Goal: Task Accomplishment & Management: Complete application form

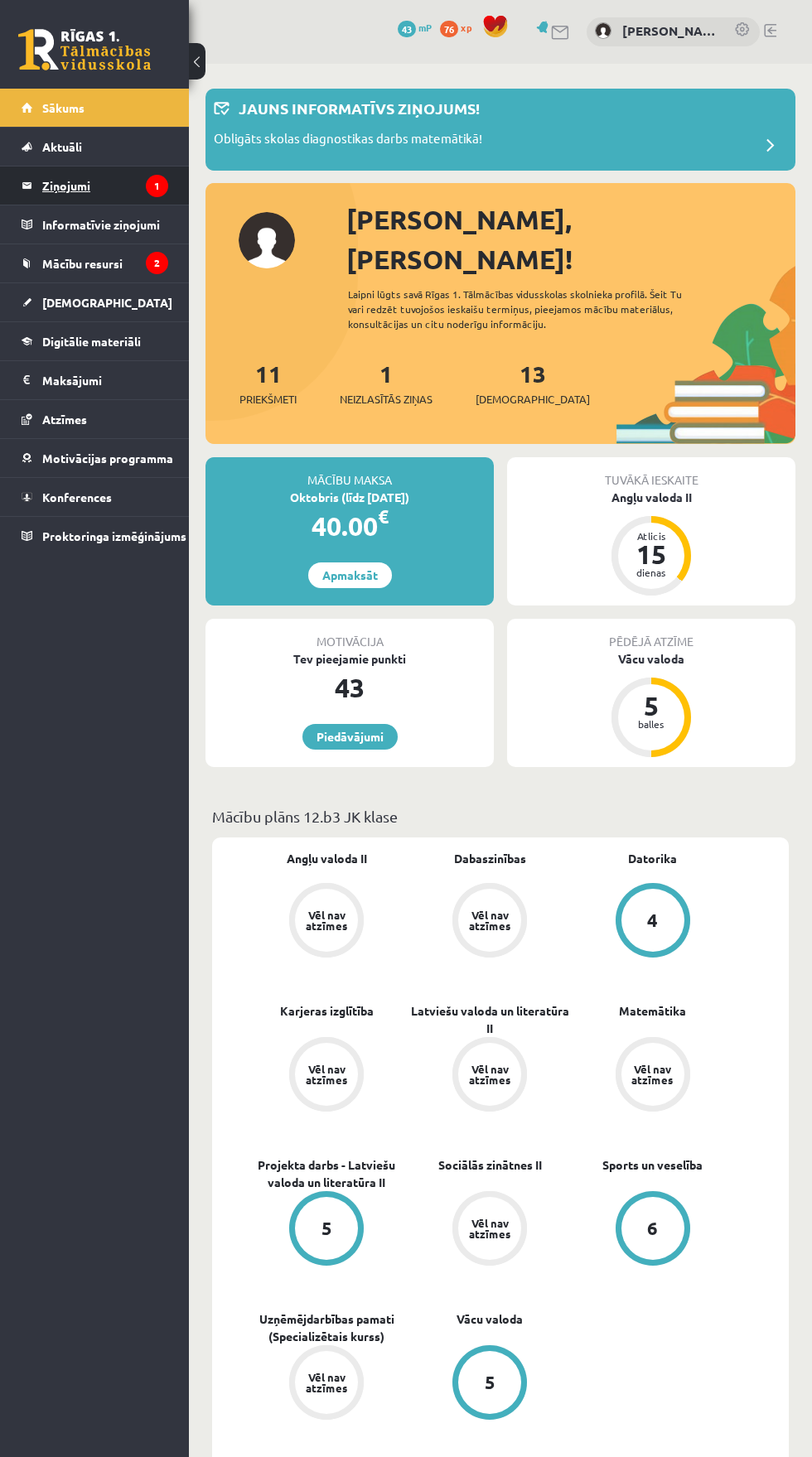
click at [137, 176] on legend "Ziņojumi 1" at bounding box center [105, 186] width 126 height 38
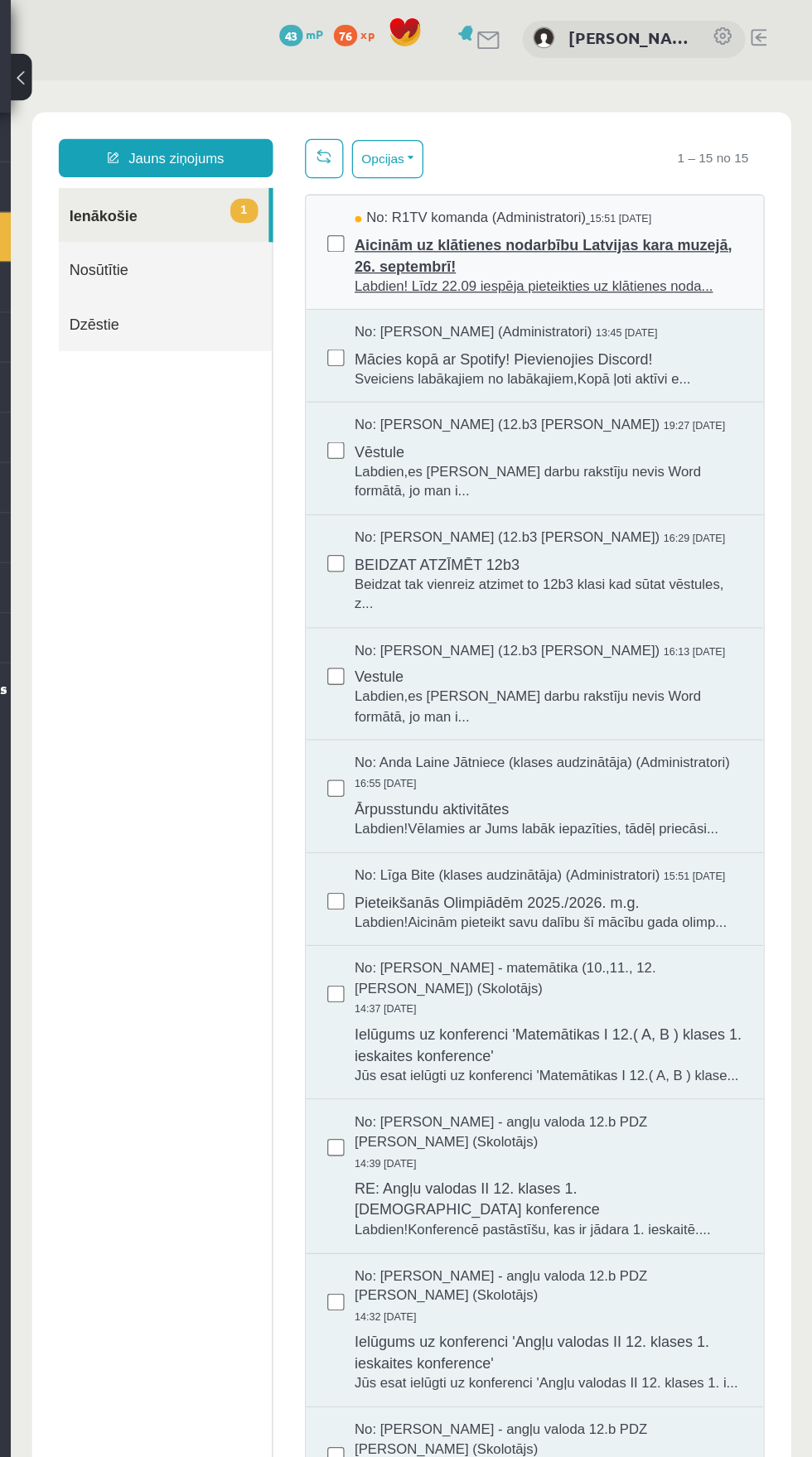
click at [330, 212] on span "Aicinām uz klātienes nodarbību Latvijas kara muzejā, 26. septembrī!" at bounding box center [428, 213] width 301 height 37
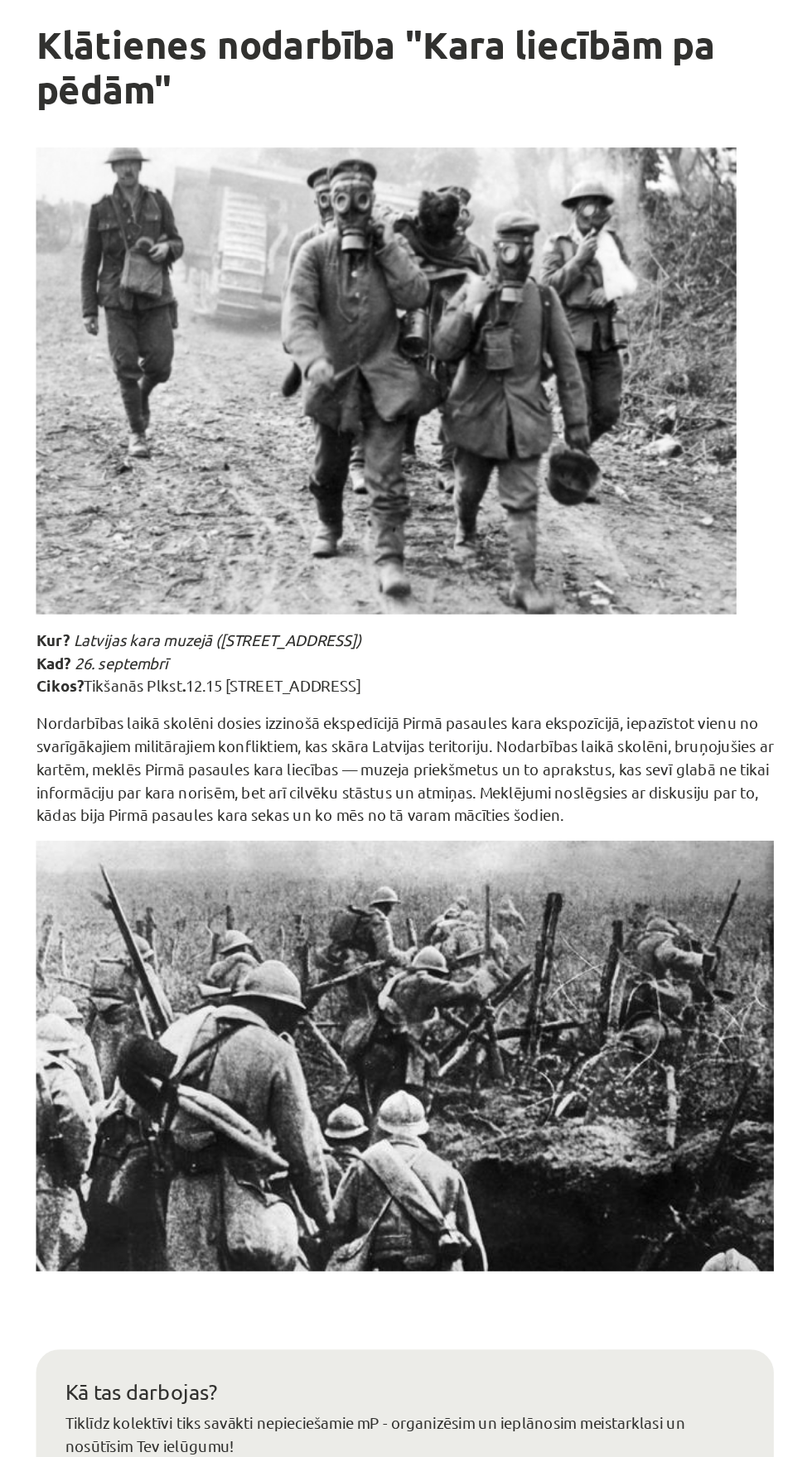
scroll to position [69, 0]
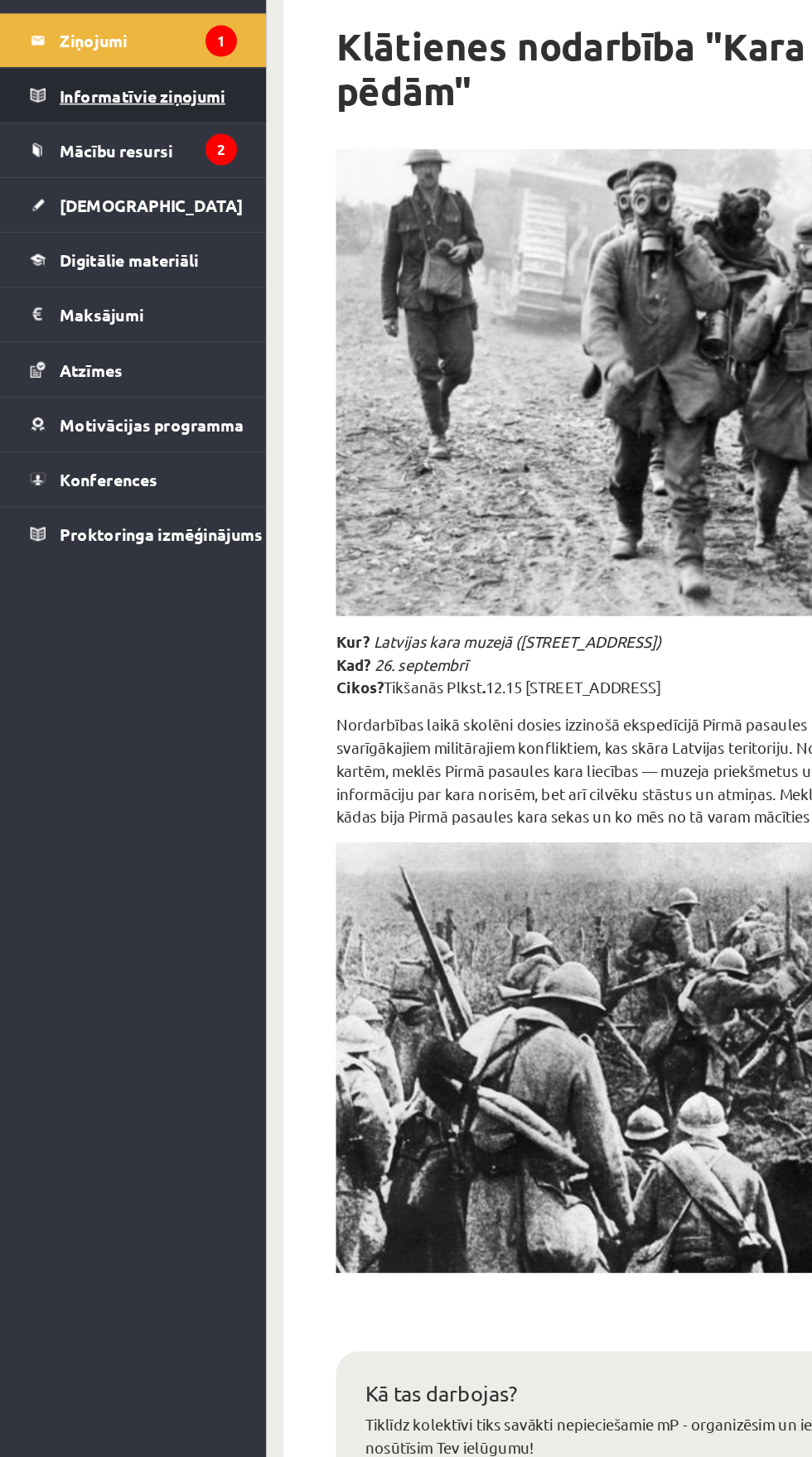
click at [36, 243] on link "Informatīvie ziņojumi 2" at bounding box center [95, 225] width 147 height 38
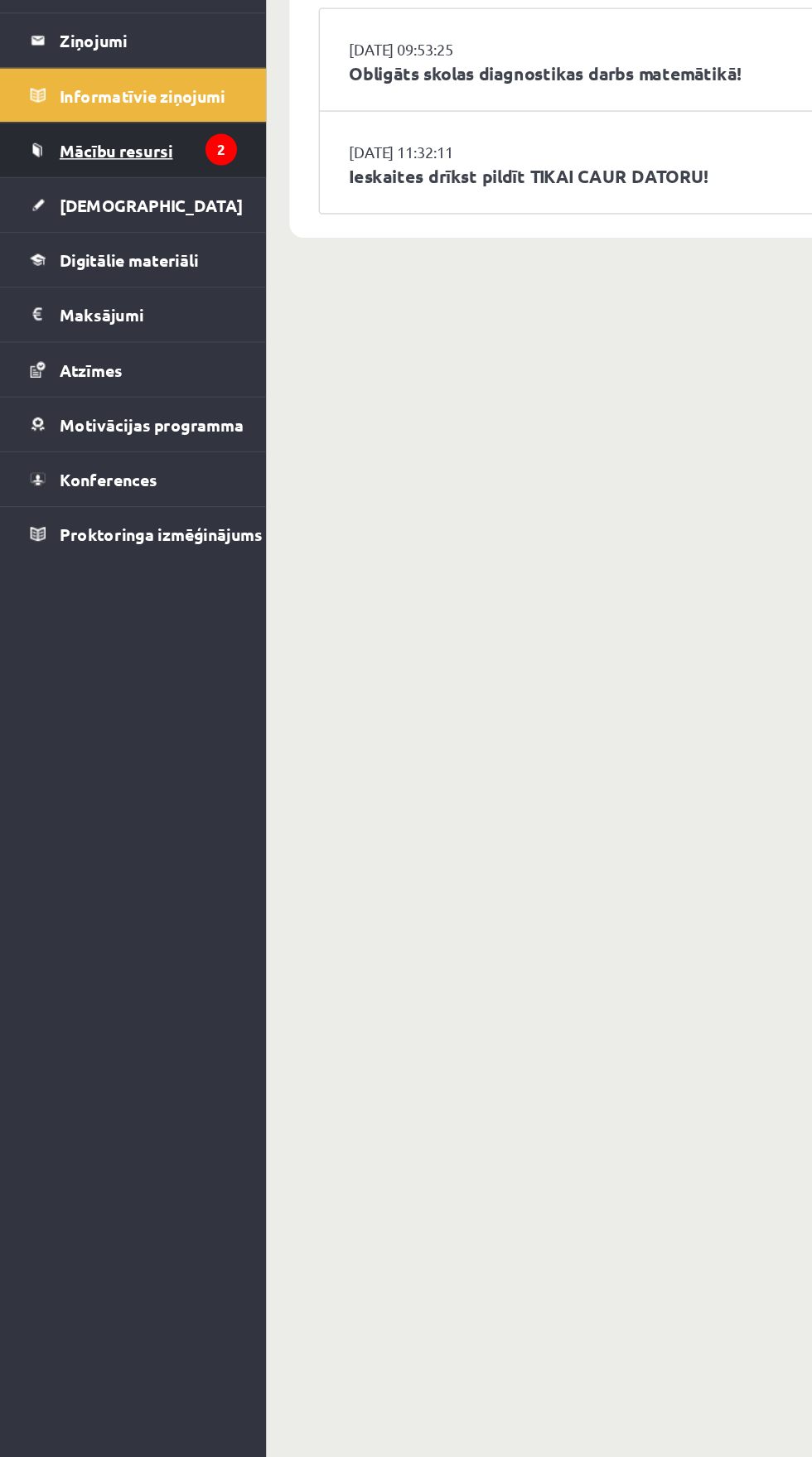
click at [69, 259] on span "Mācību resursi" at bounding box center [82, 263] width 81 height 15
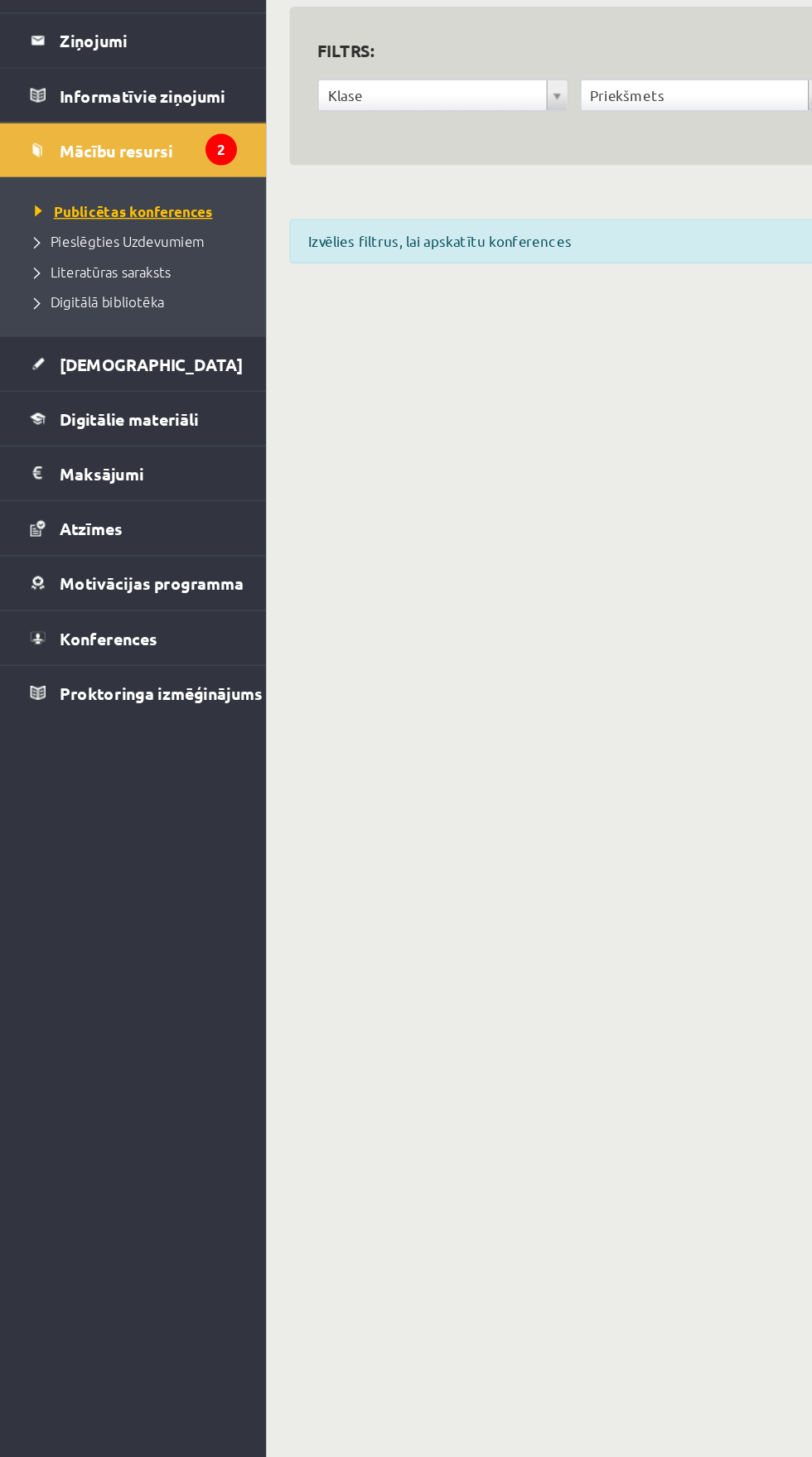
click at [61, 305] on span "Publicētas konferences" at bounding box center [88, 306] width 126 height 13
click at [43, 352] on span "Literatūras saraksts" at bounding box center [73, 349] width 96 height 13
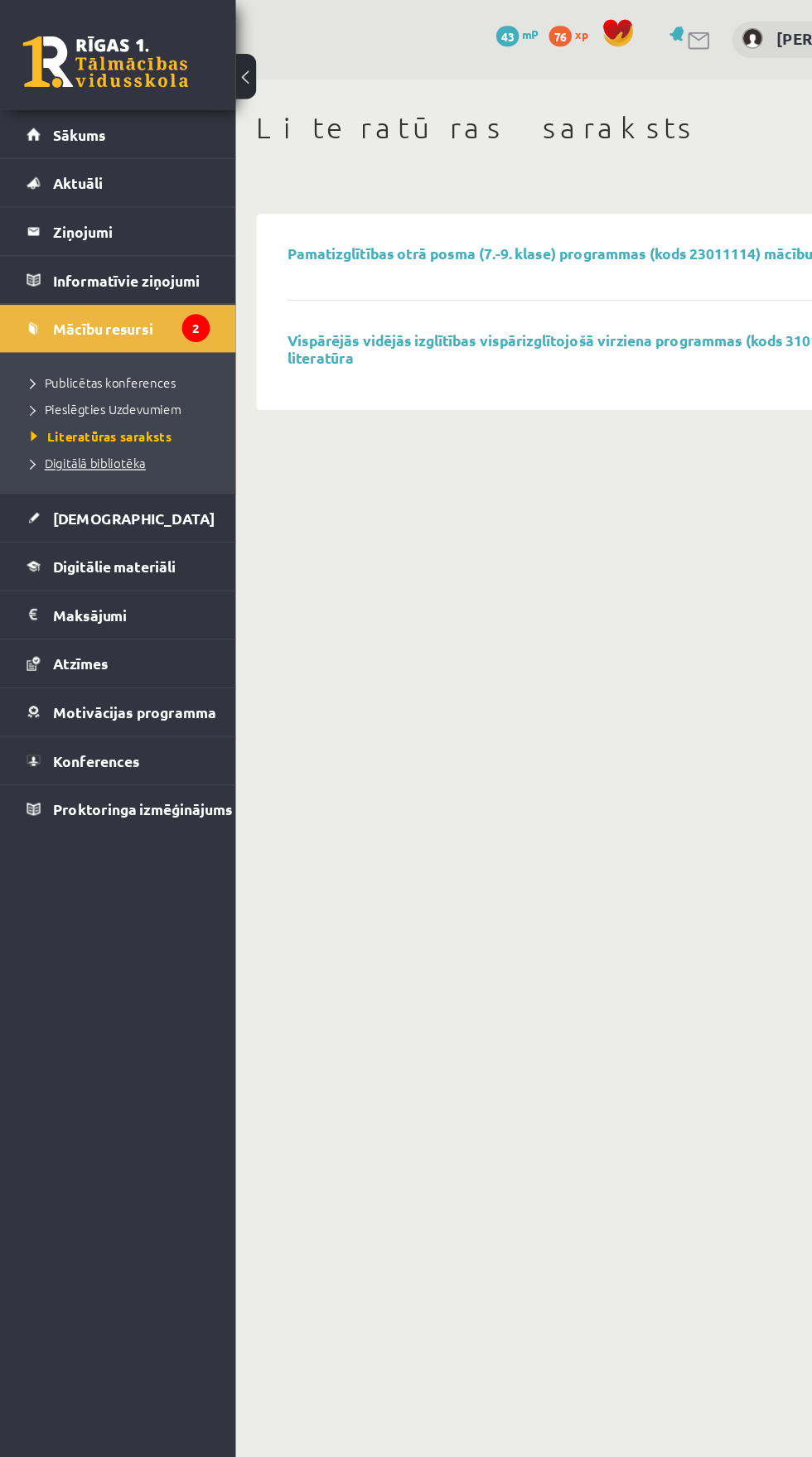
click at [44, 371] on span "Digitālā bibliotēka" at bounding box center [71, 371] width 92 height 13
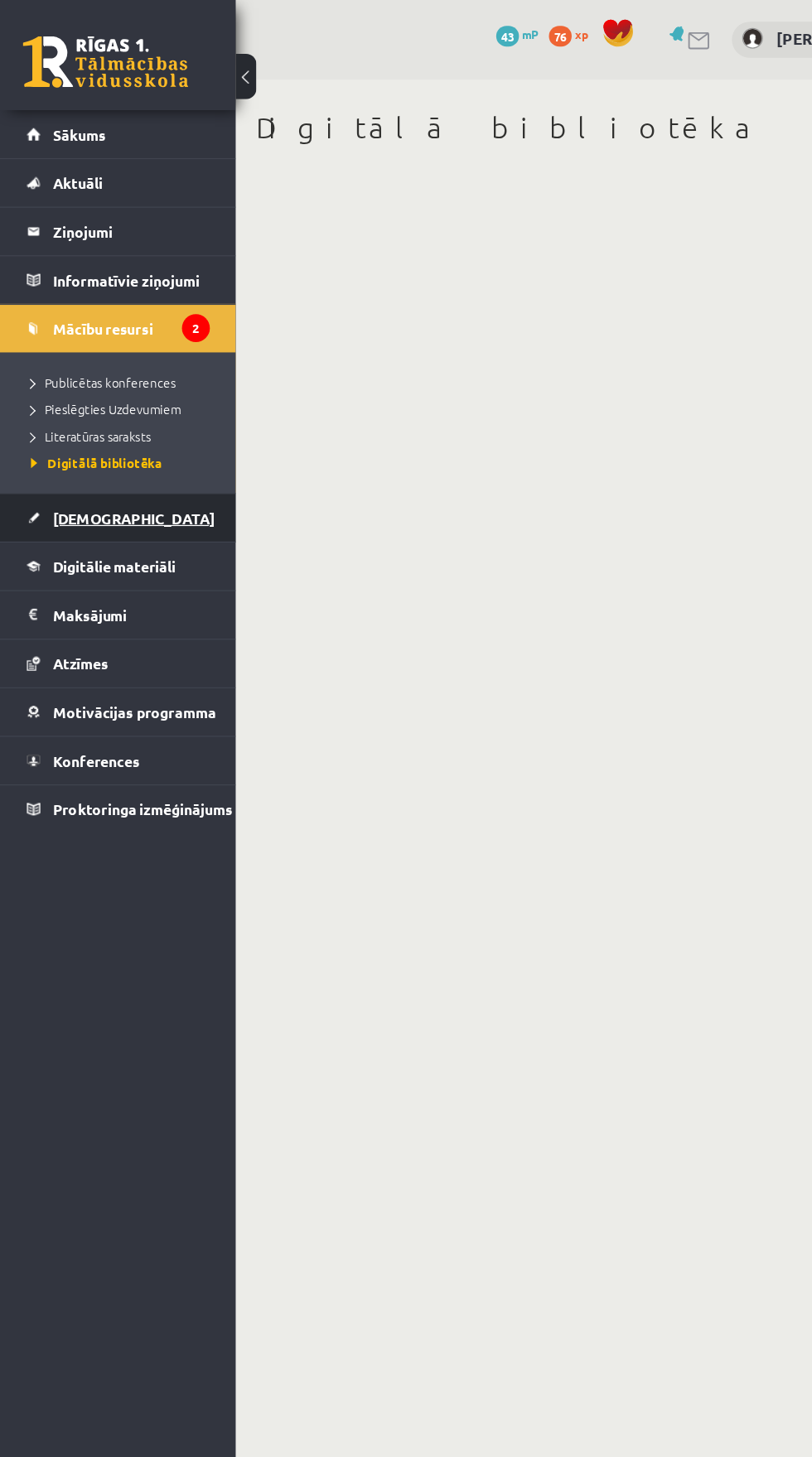
click at [123, 420] on link "[DEMOGRAPHIC_DATA]" at bounding box center [95, 415] width 147 height 38
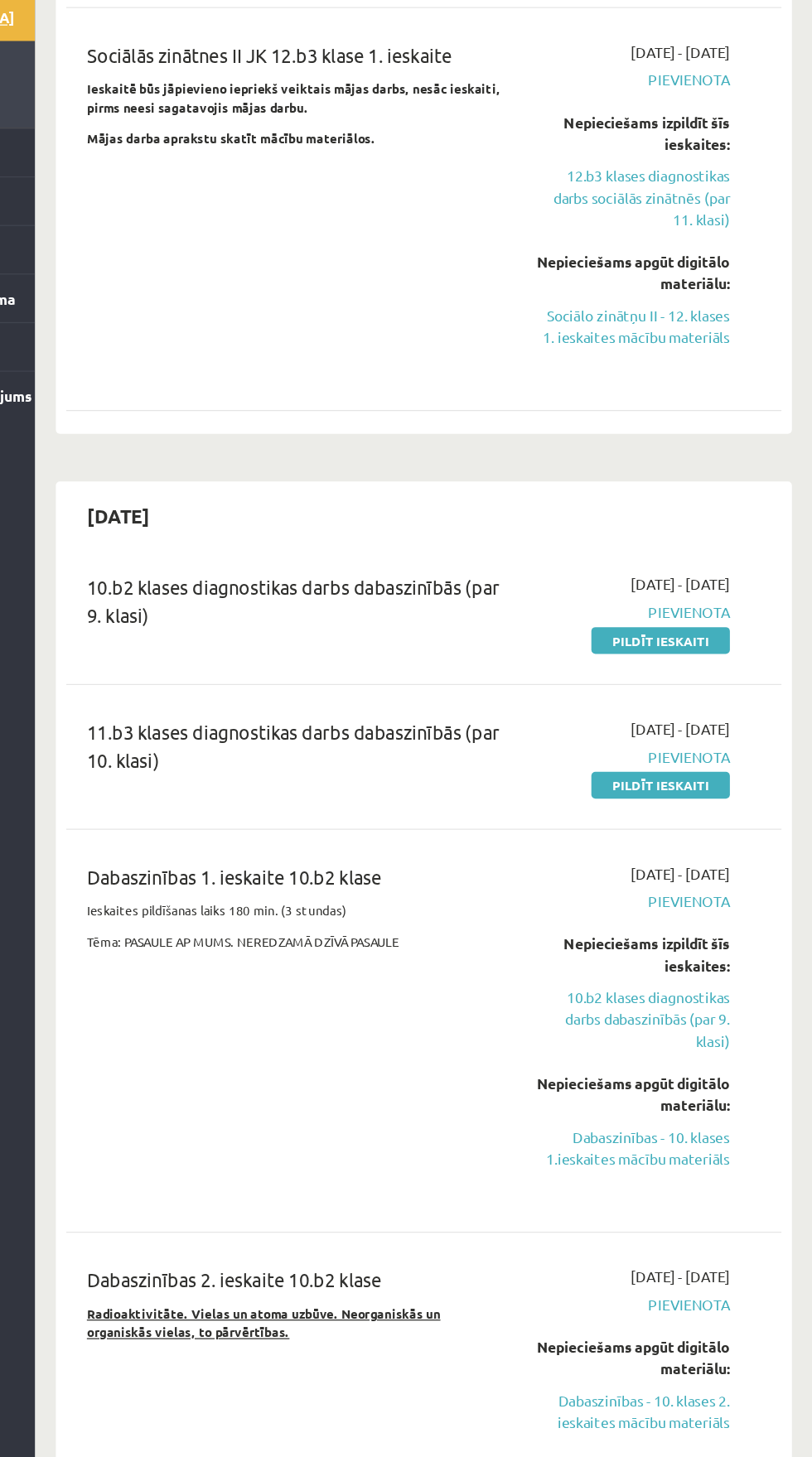
scroll to position [1377, 0]
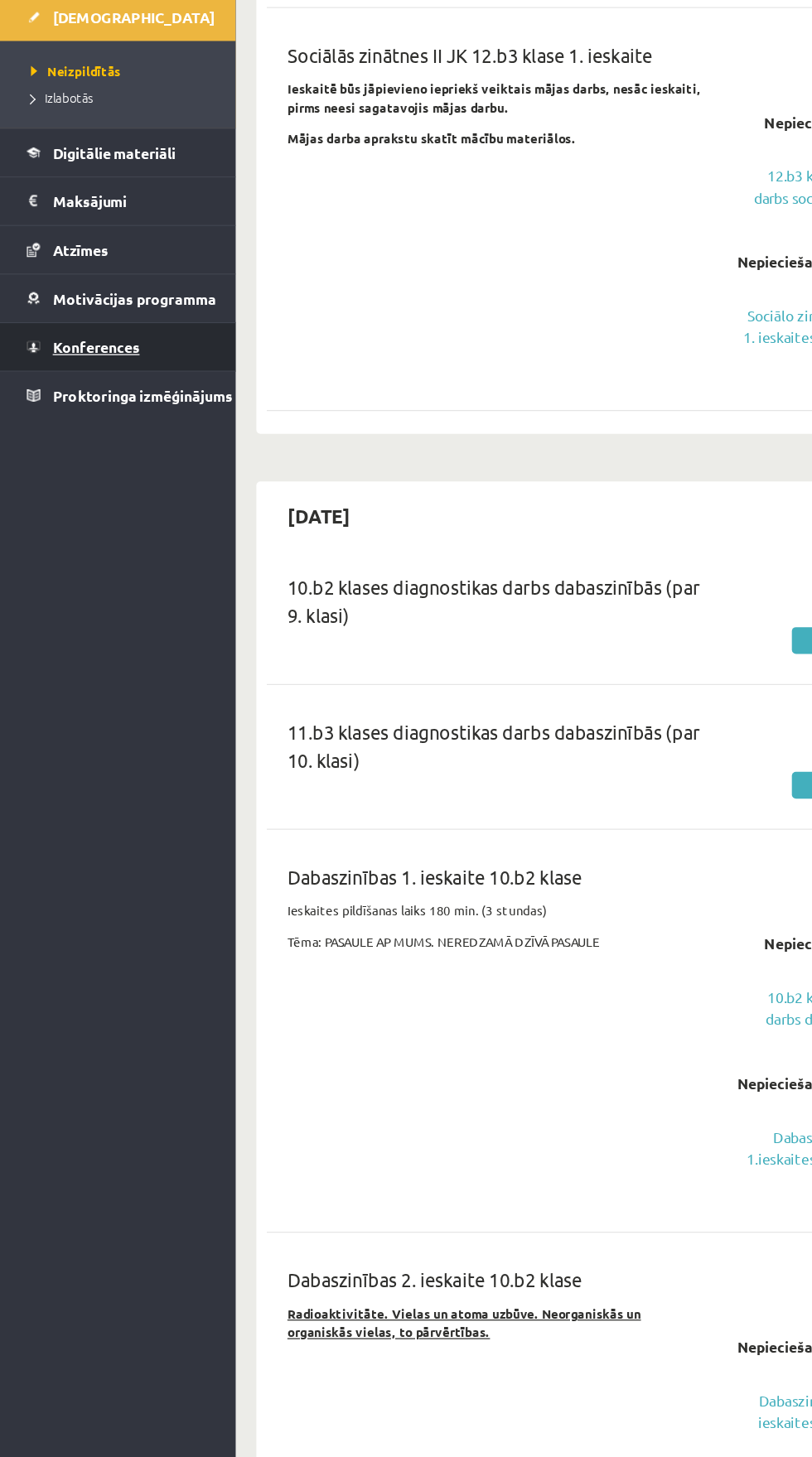
click at [35, 568] on link "Konferences" at bounding box center [95, 567] width 147 height 38
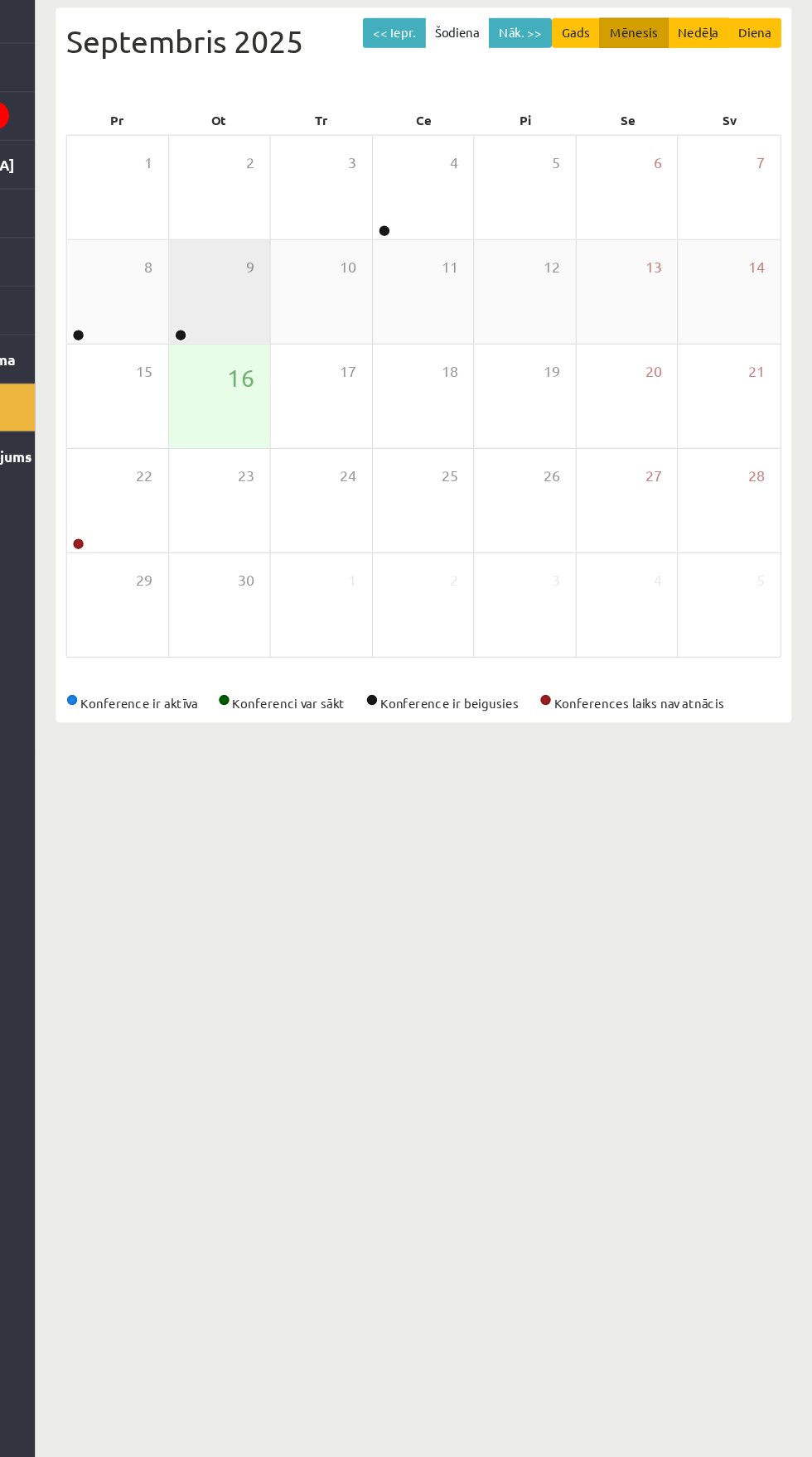
click at [329, 411] on div "9" at bounding box center [337, 404] width 82 height 82
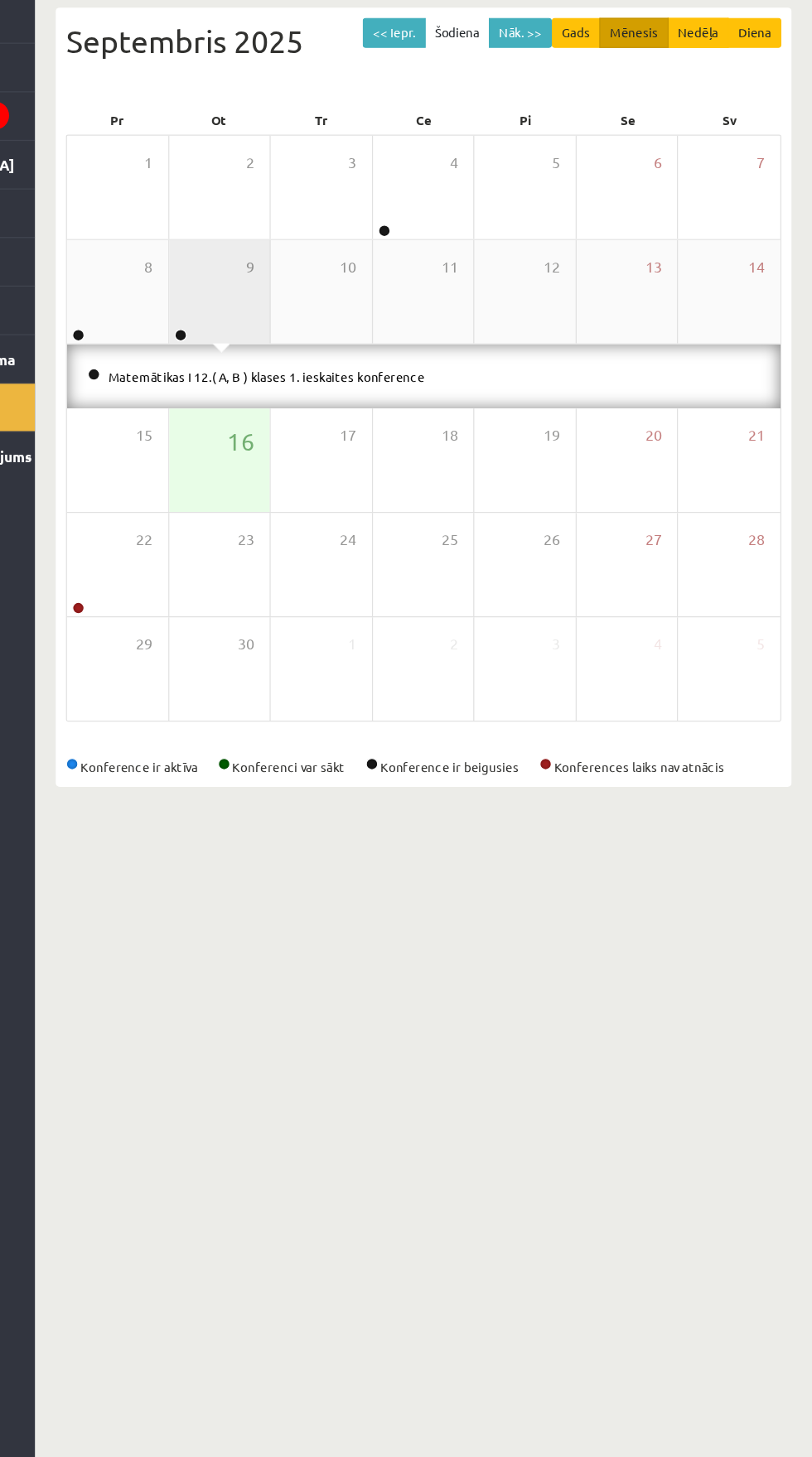
click at [335, 389] on div "9" at bounding box center [337, 404] width 82 height 82
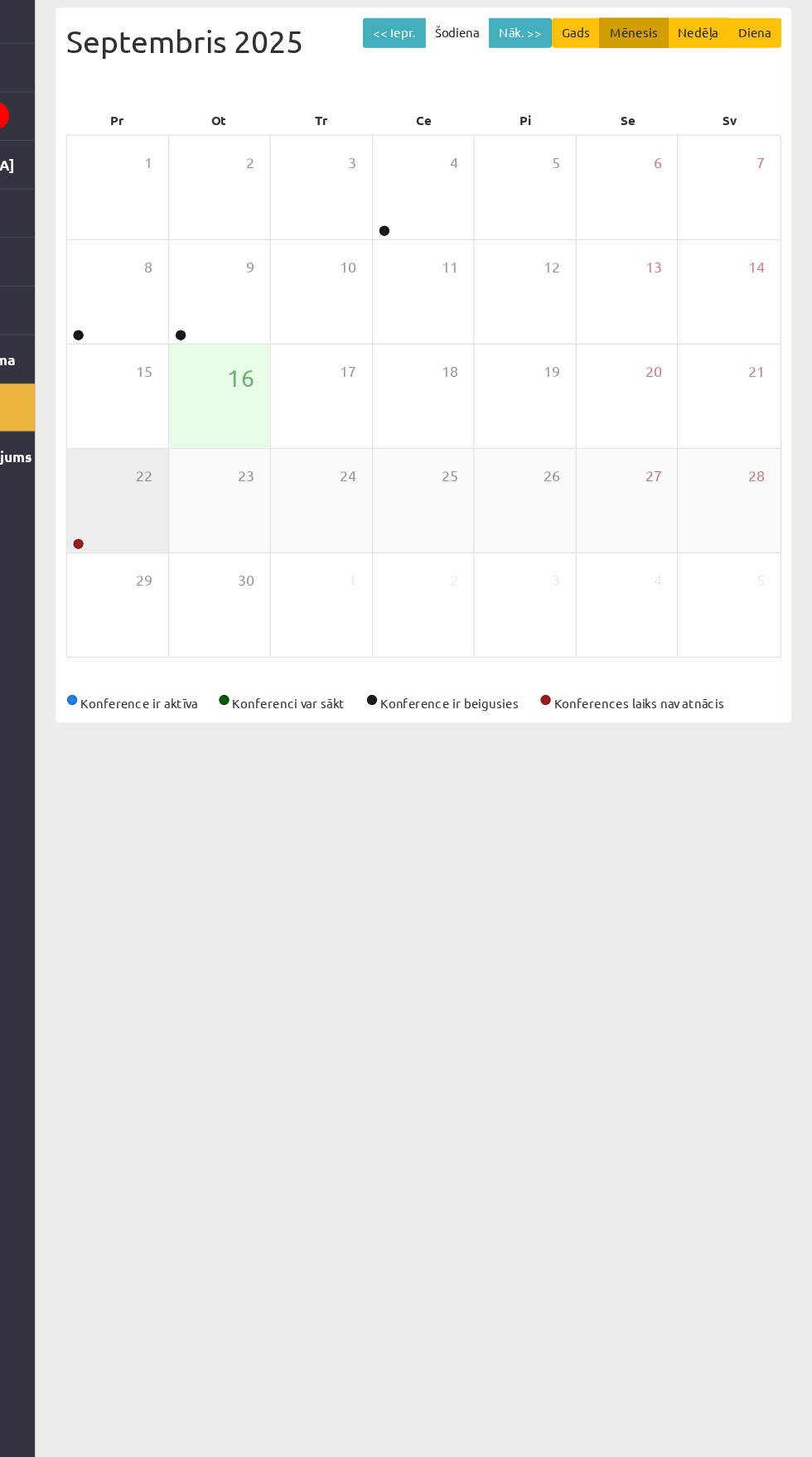
click at [259, 608] on div "22" at bounding box center [255, 571] width 82 height 82
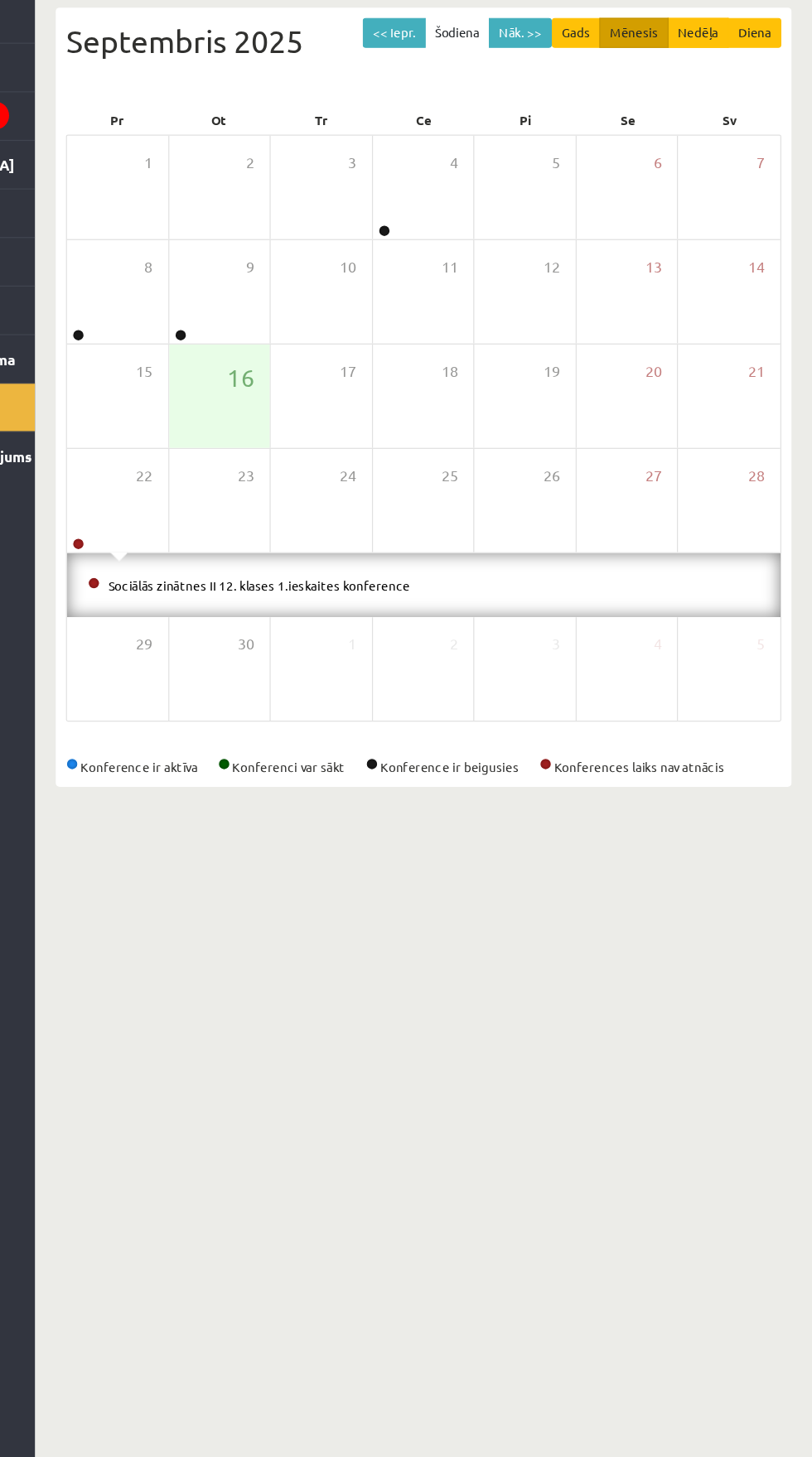
click at [568, 1047] on body "0 Dāvanas 43 mP 76 xp Aivars Jānis Tebernieks Sākums Aktuāli Kā mācīties eSKOLĀ…" at bounding box center [406, 728] width 812 height 1457
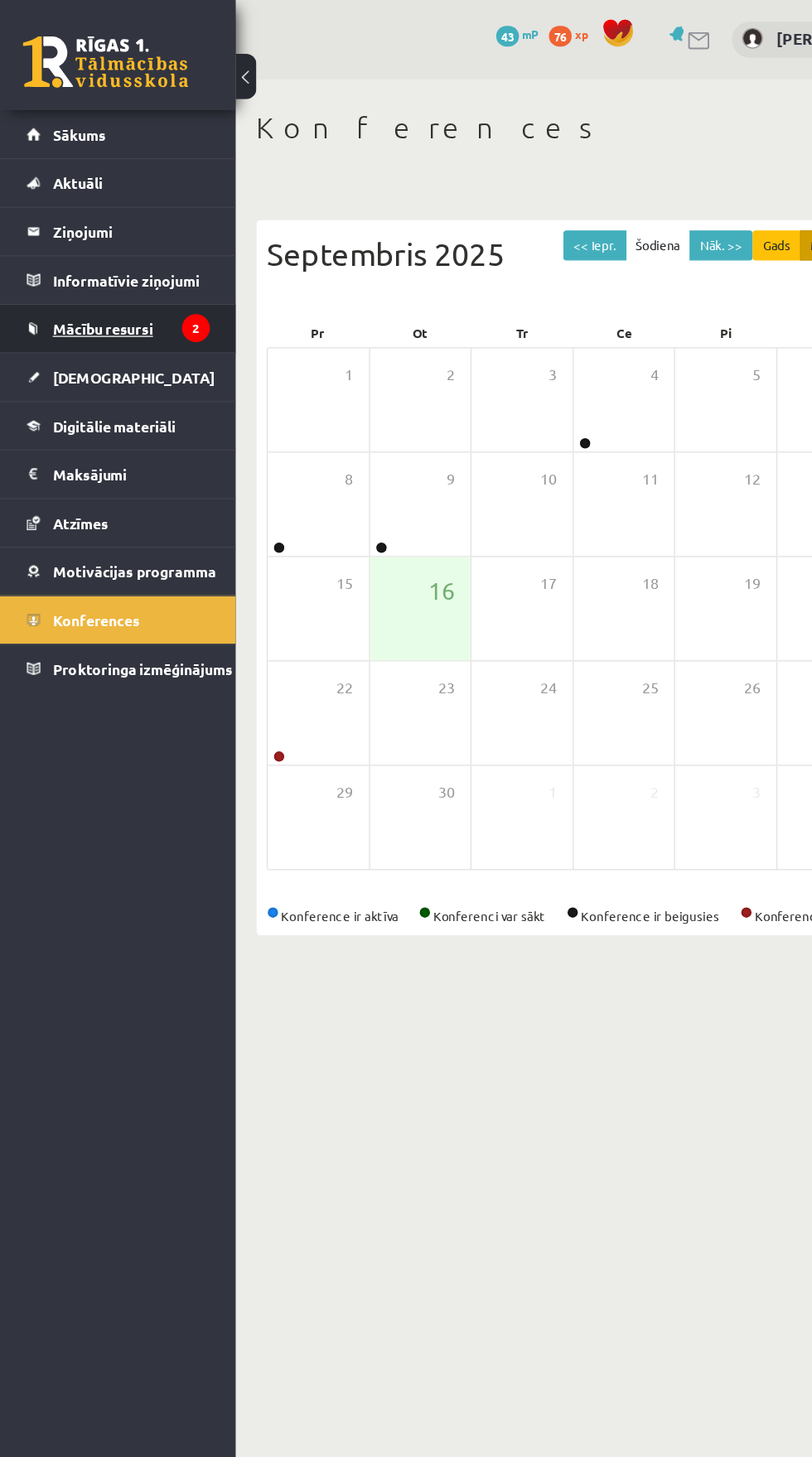
click at [56, 263] on span "Mācību resursi" at bounding box center [82, 263] width 81 height 15
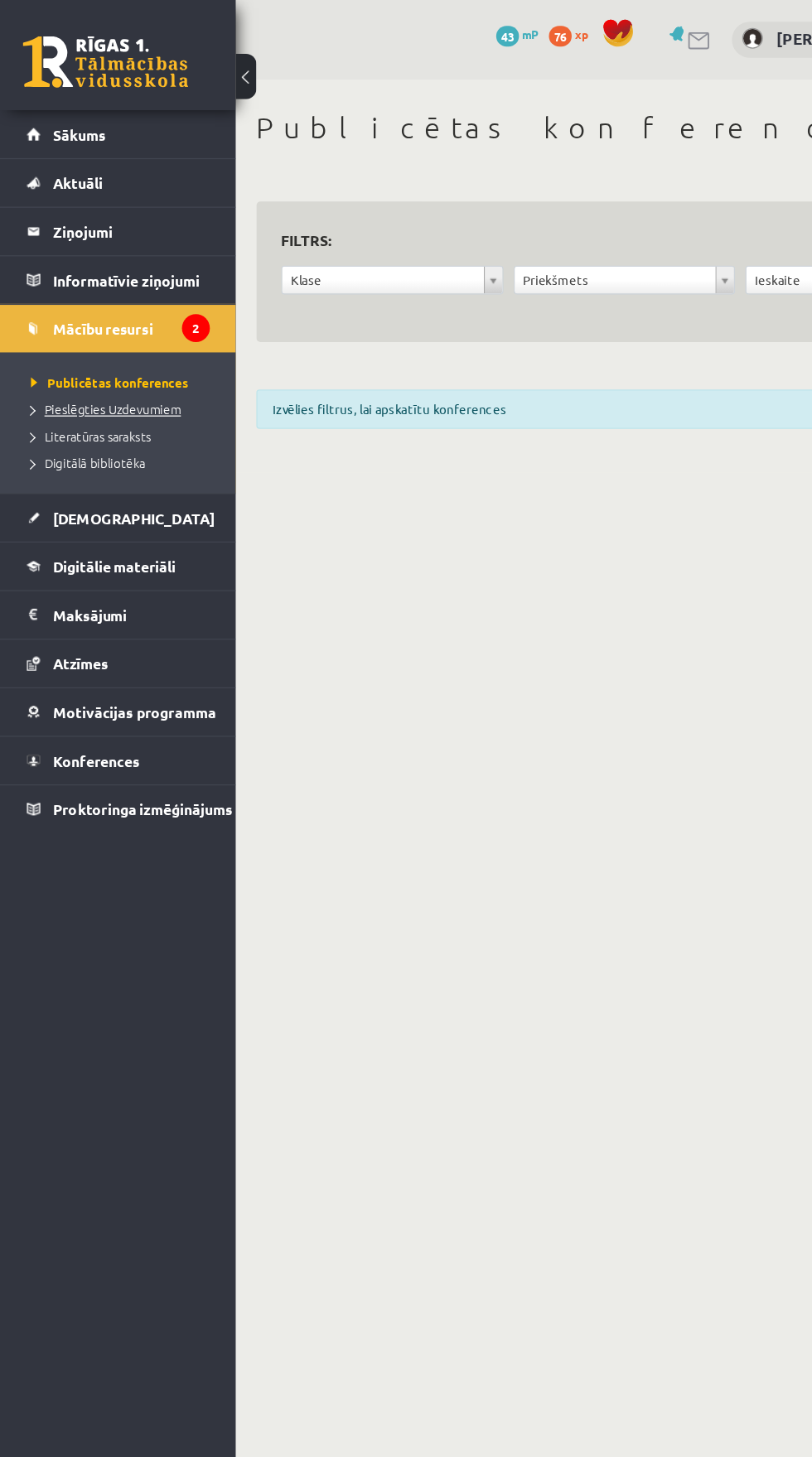
click at [55, 325] on span "Pieslēgties Uzdevumiem" at bounding box center [85, 327] width 120 height 13
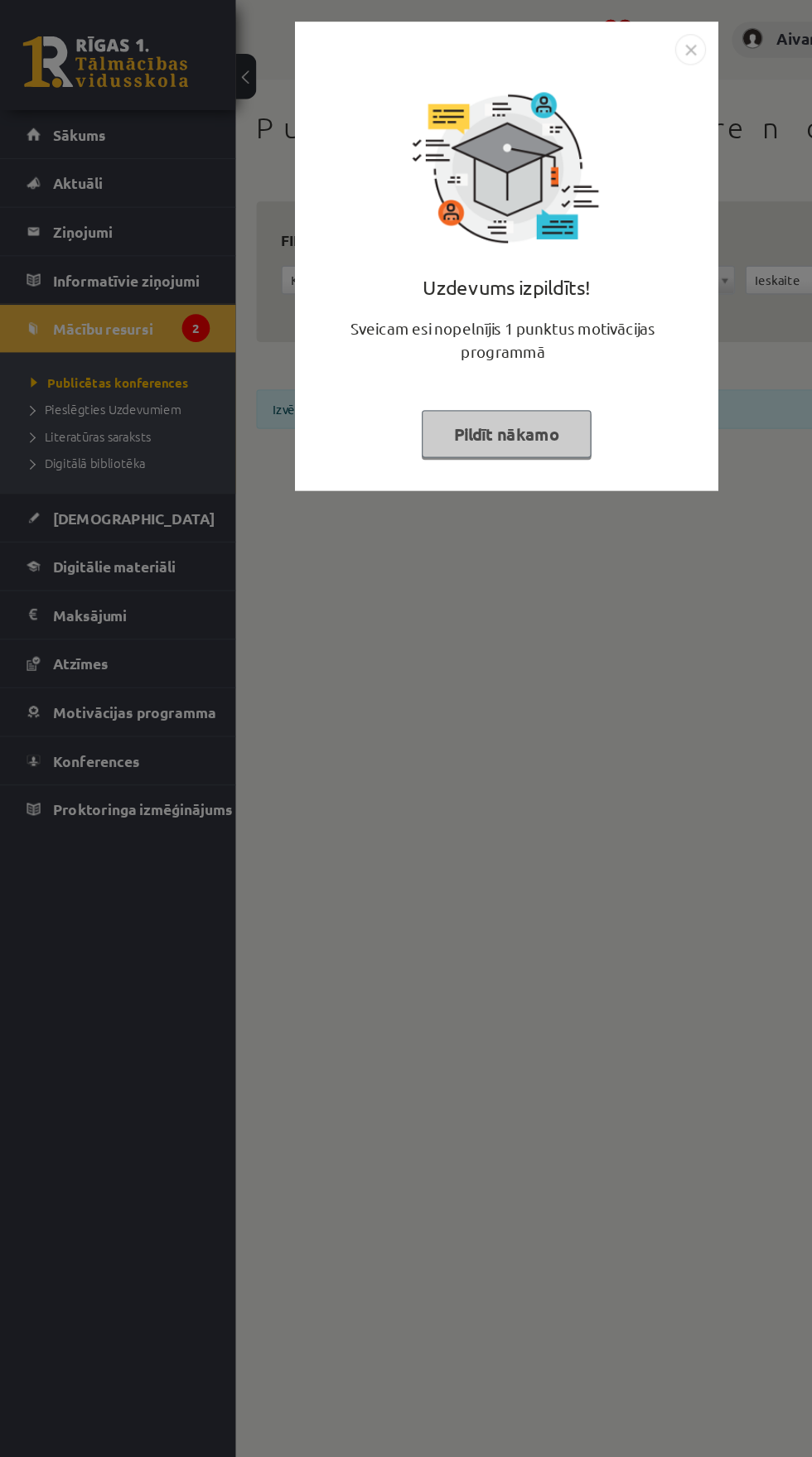
click at [29, 109] on div "Uzdevums izpildīts! Sveicam esi nopelnījis 1 punktus motivācijas programmā Pild…" at bounding box center [406, 728] width 812 height 1457
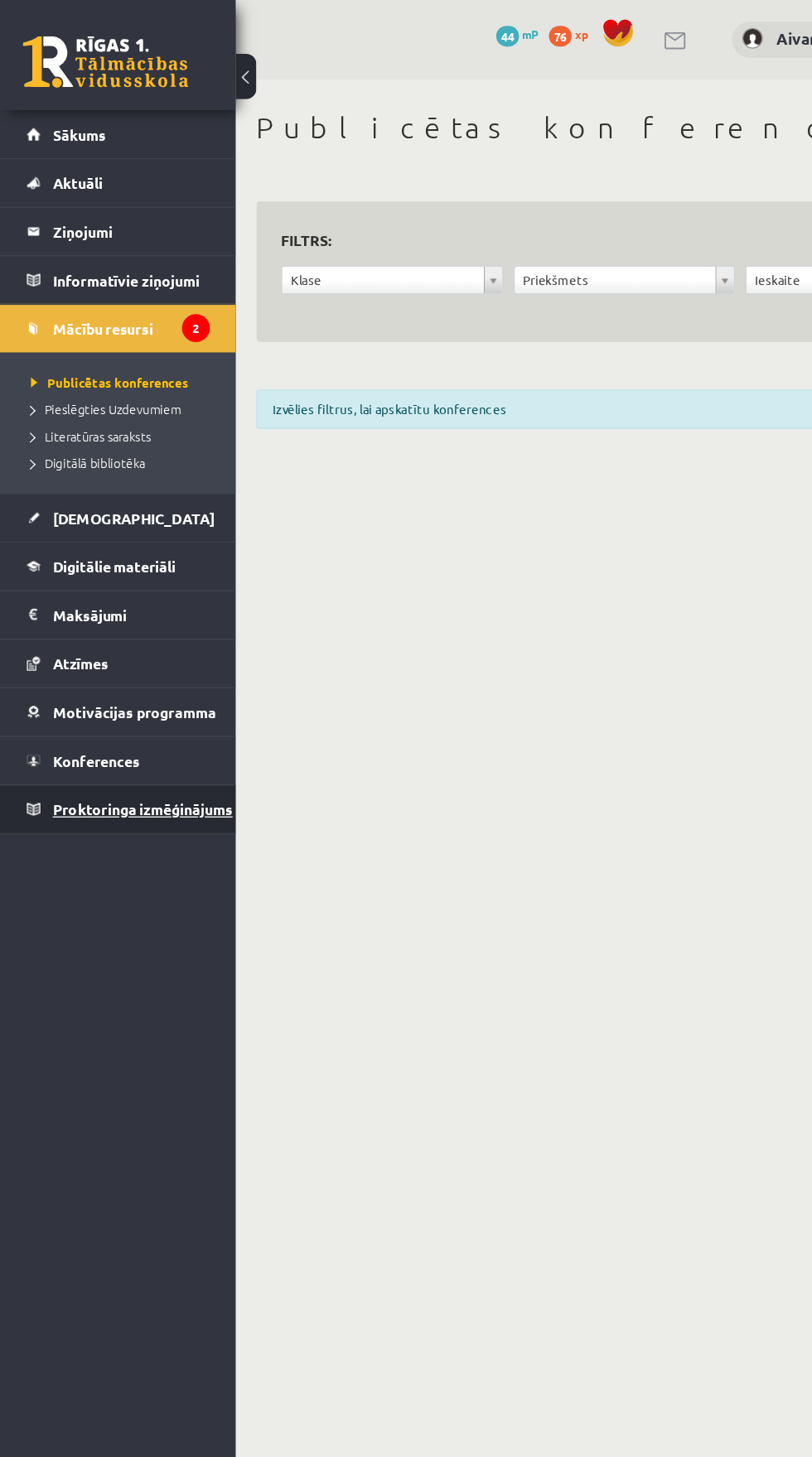
click at [67, 646] on span "Proktoringa izmēģinājums" at bounding box center [115, 648] width 144 height 15
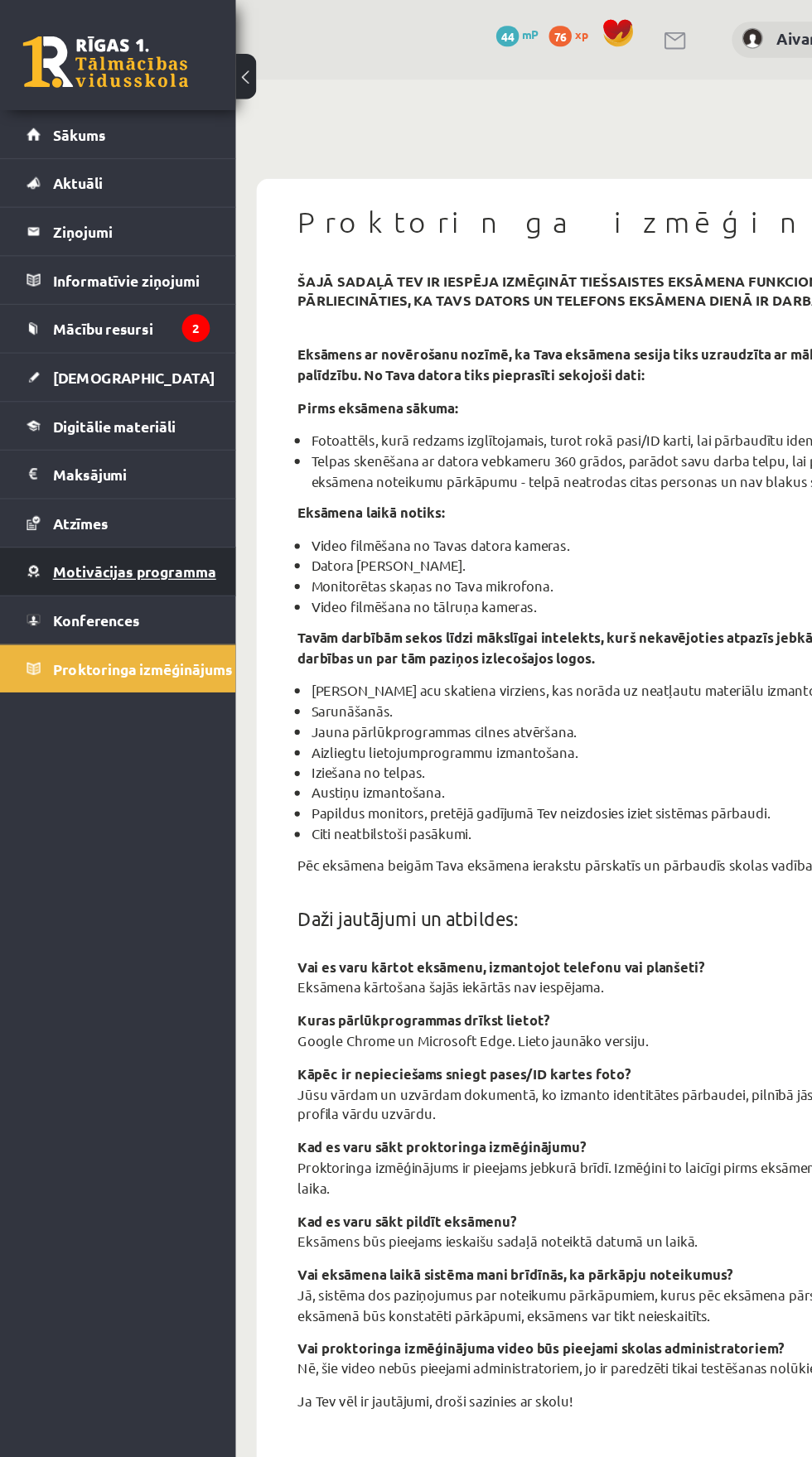
click at [53, 454] on span "Motivācijas programma" at bounding box center [108, 457] width 131 height 15
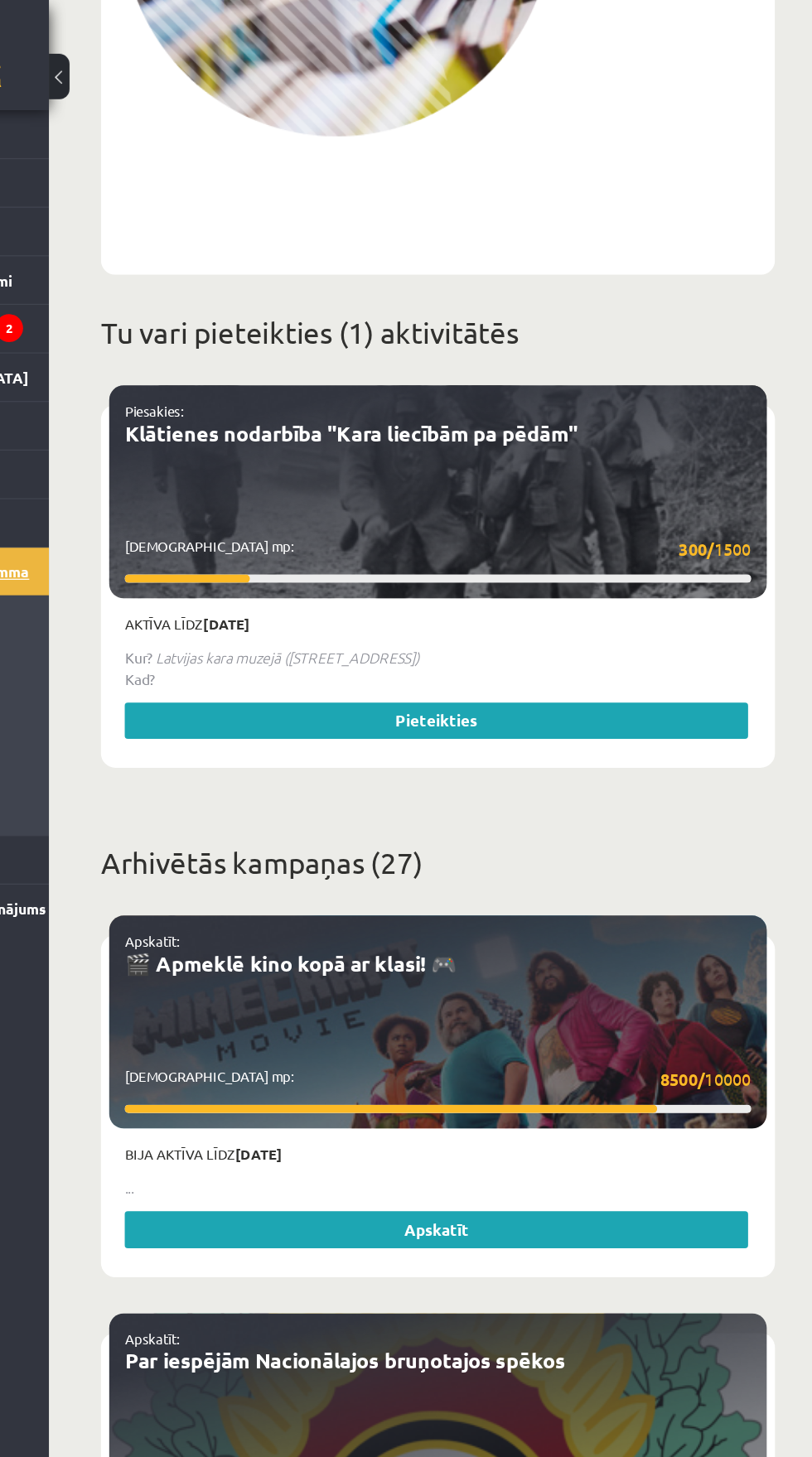
scroll to position [830, 0]
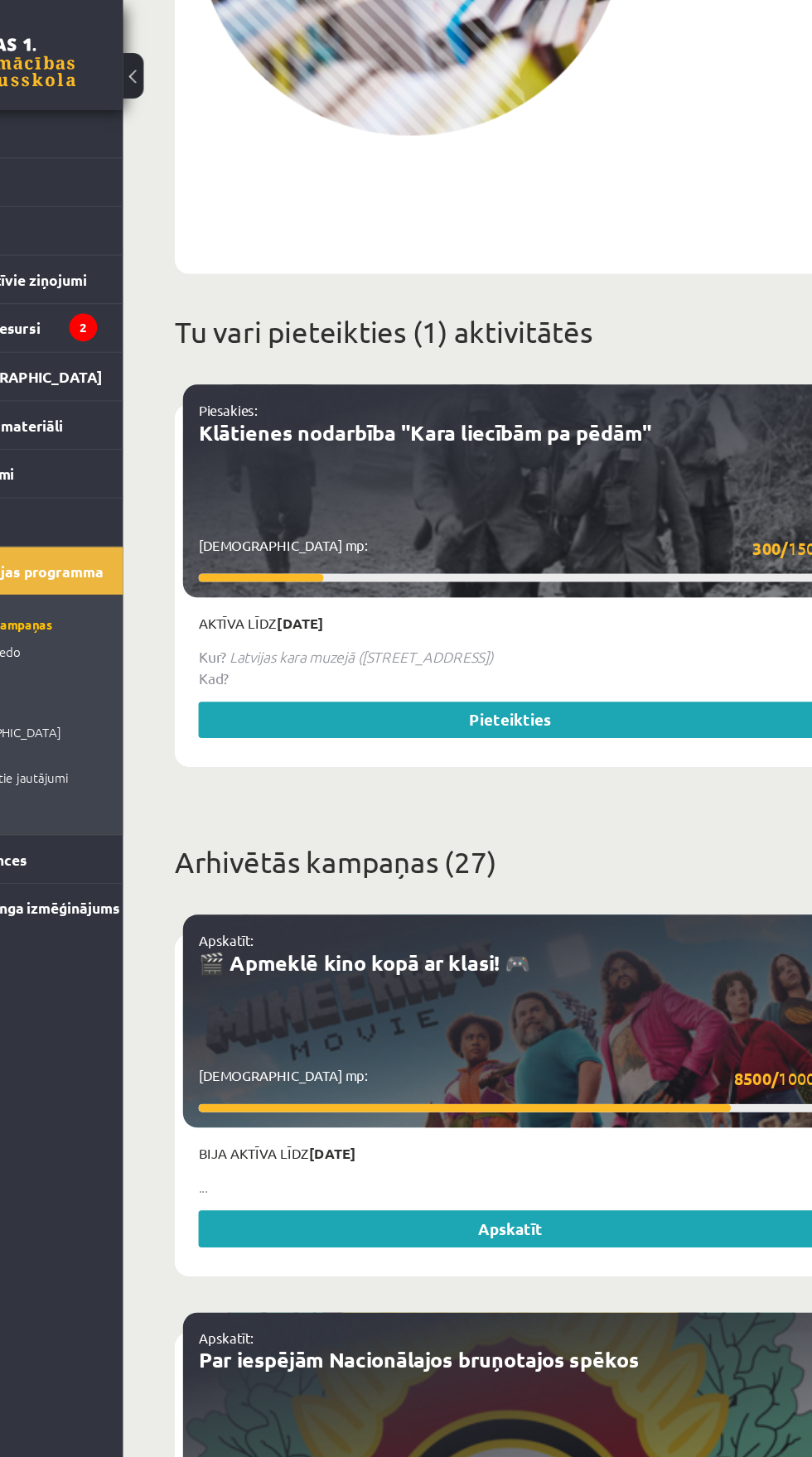
click at [273, 489] on div "Aktīva līdz 25.09.2025 Kur? Latvijas kara muzejā (Smilšu iela 20) Kad? Pieteikt…" at bounding box center [500, 544] width 527 height 129
click at [298, 453] on div "Piesakies: Klātienes nodarbība "Kara liecībām pa pēdām" Savākti mp: 300/ 1500" at bounding box center [500, 394] width 527 height 171
click at [287, 348] on link "Klātienes nodarbība "Kara liecībām pa pēdām"" at bounding box center [430, 347] width 363 height 22
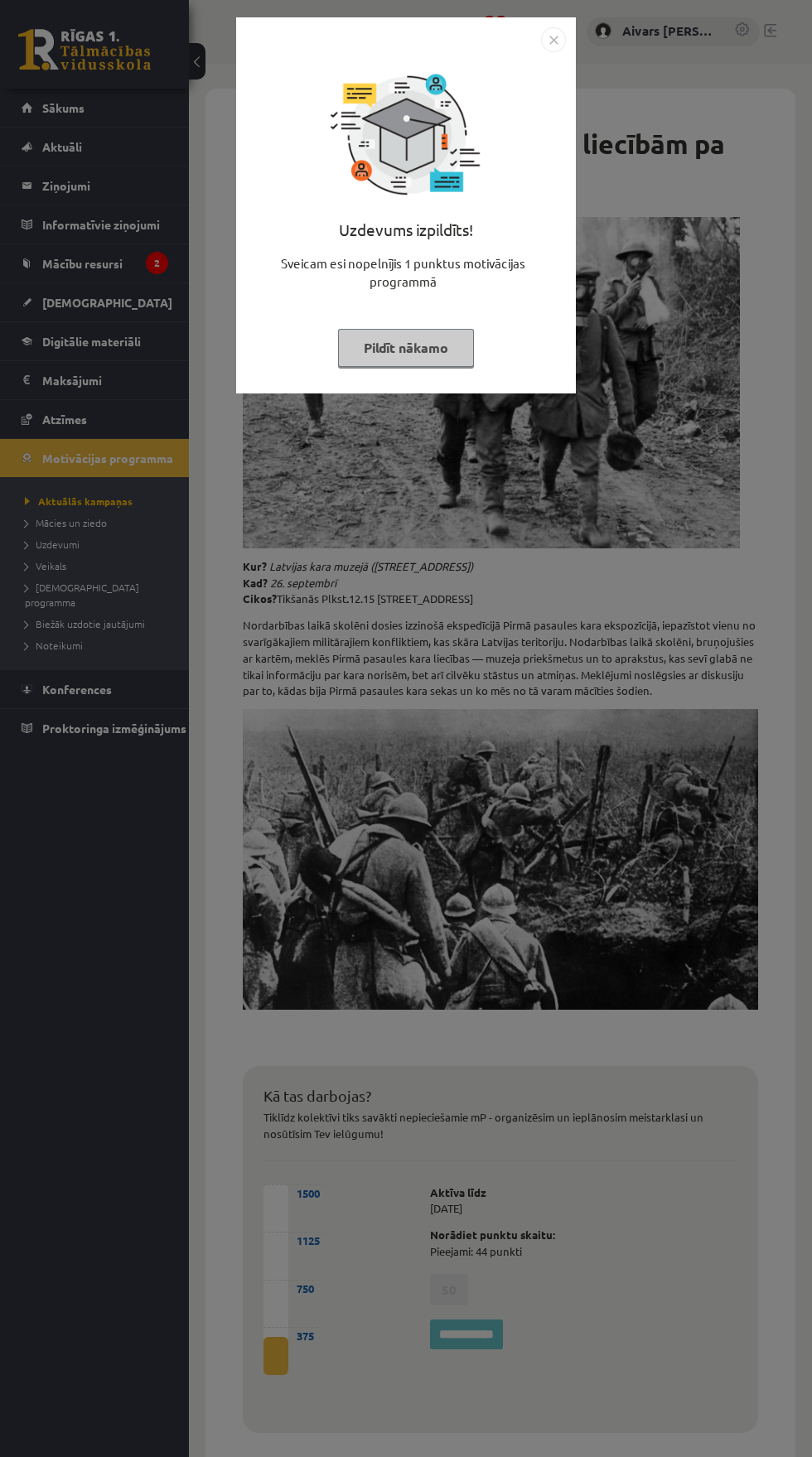
click at [383, 347] on button "Pildīt nākamo" at bounding box center [405, 348] width 136 height 38
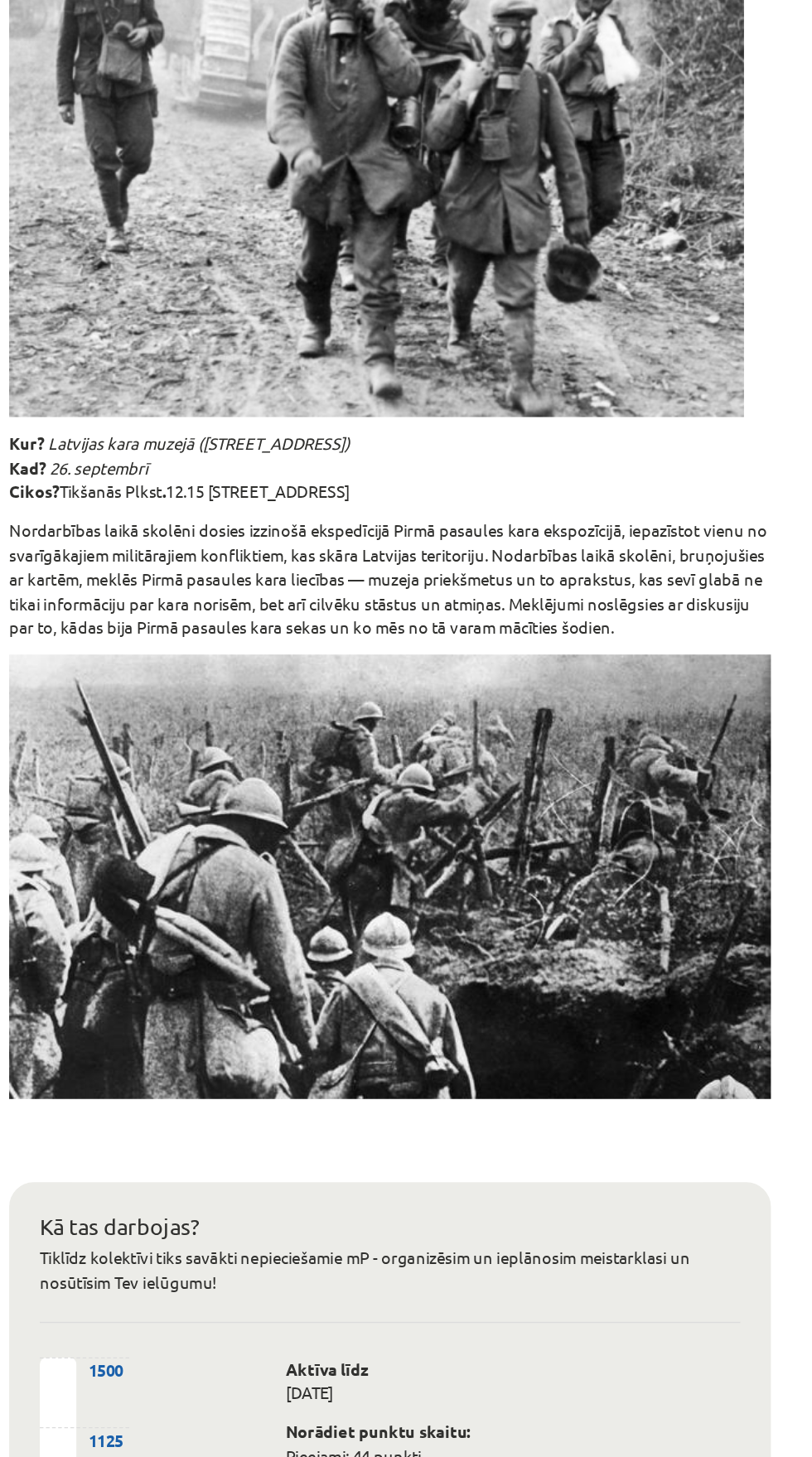
scroll to position [17, 0]
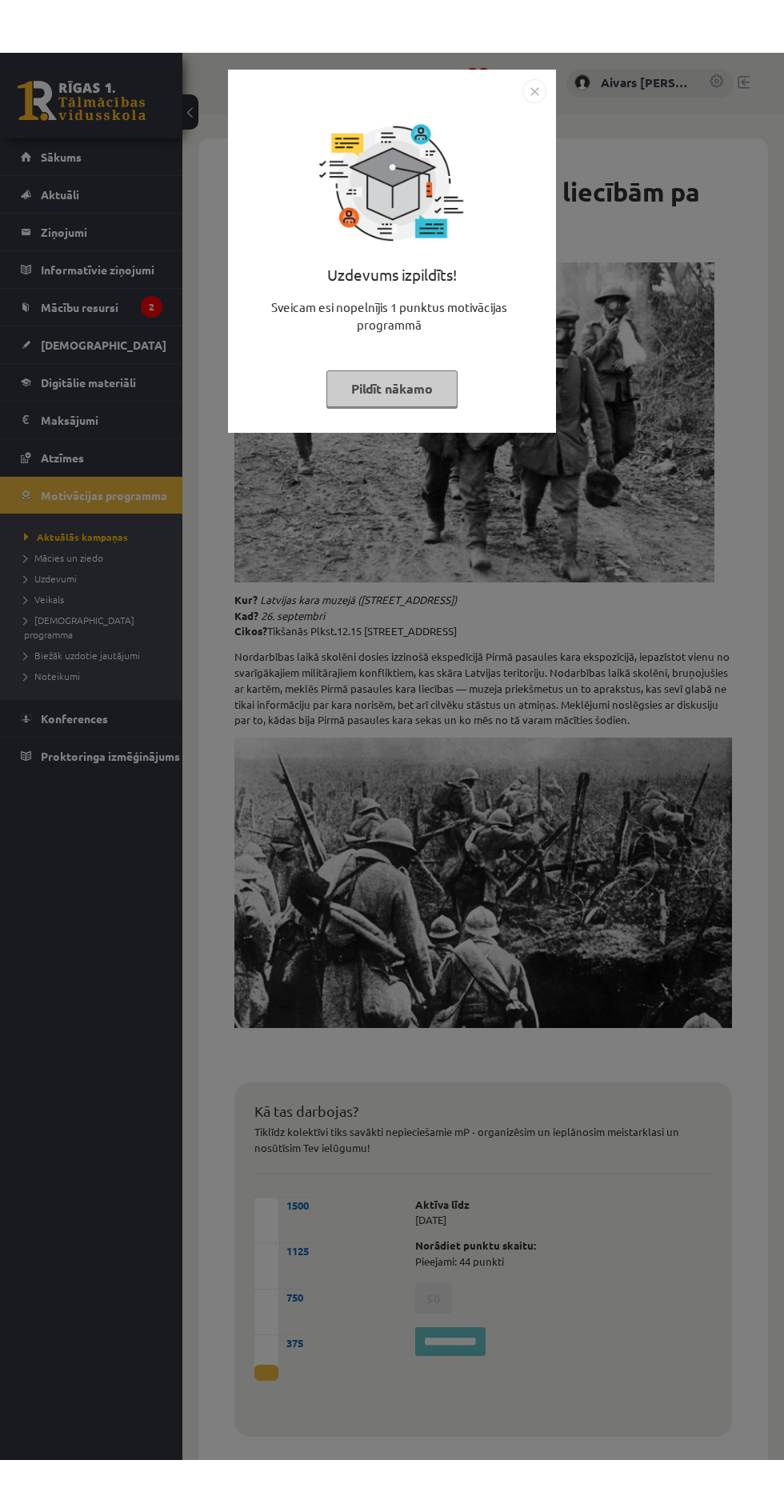
scroll to position [17, 0]
